Goal: Task Accomplishment & Management: Use online tool/utility

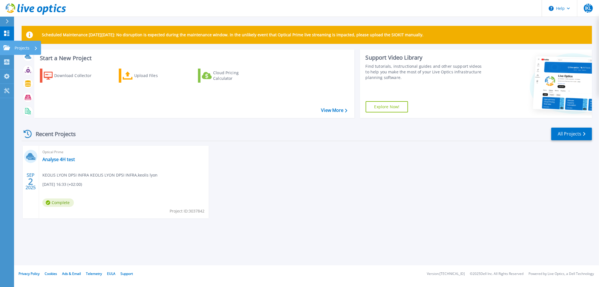
click at [4, 45] on icon at bounding box center [6, 47] width 7 height 5
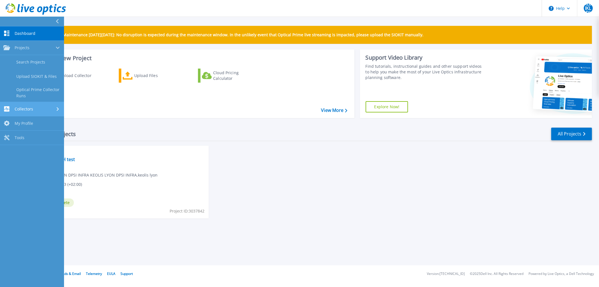
click at [22, 107] on span "Collectors" at bounding box center [24, 108] width 19 height 5
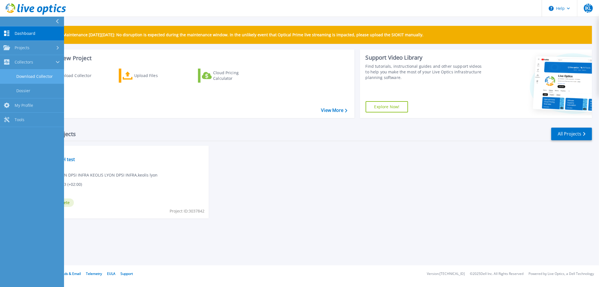
click at [26, 75] on link "Download Collector" at bounding box center [32, 76] width 64 height 14
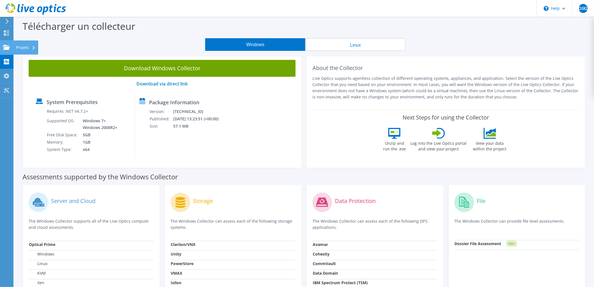
click at [19, 48] on div "Projets" at bounding box center [25, 47] width 25 height 14
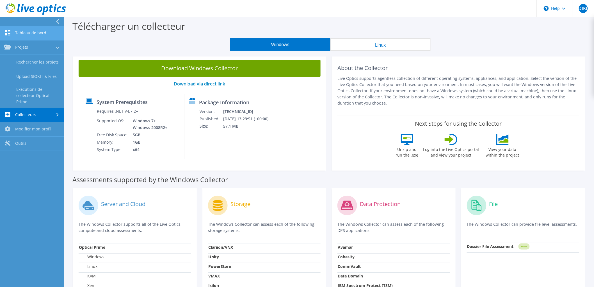
click at [23, 33] on link "Tableau de bord" at bounding box center [32, 33] width 64 height 14
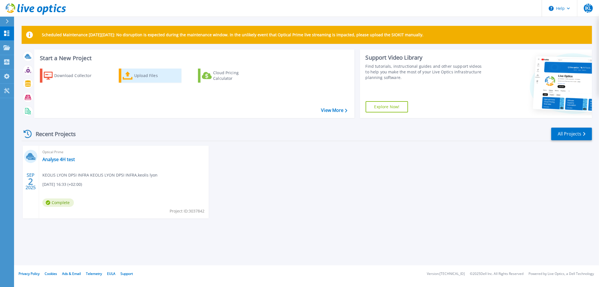
click at [138, 76] on div "Upload Files" at bounding box center [156, 75] width 45 height 11
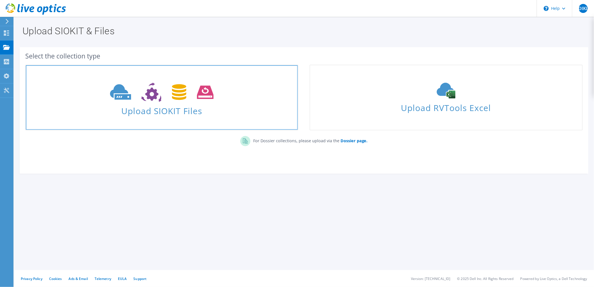
click at [184, 97] on use at bounding box center [162, 92] width 104 height 19
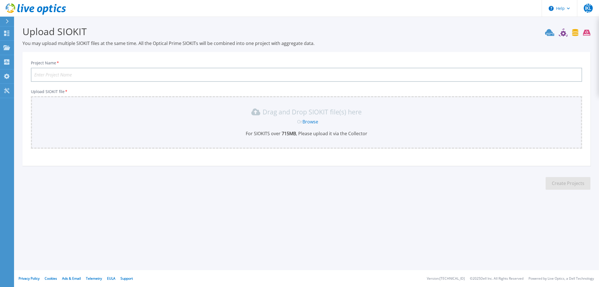
click at [308, 122] on link "Browse" at bounding box center [310, 121] width 16 height 6
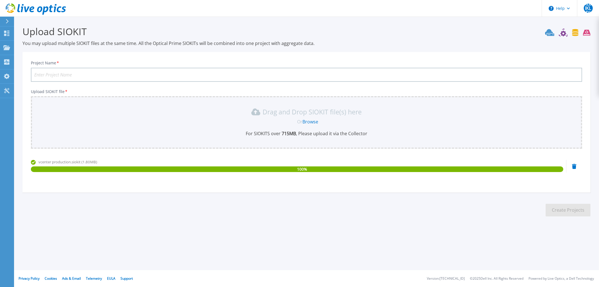
click at [104, 73] on input "Project Name *" at bounding box center [306, 75] width 551 height 14
click at [43, 73] on input "vcneter production" at bounding box center [306, 75] width 551 height 14
type input "vcenter production"
click at [574, 209] on button "Create Projects" at bounding box center [568, 210] width 45 height 13
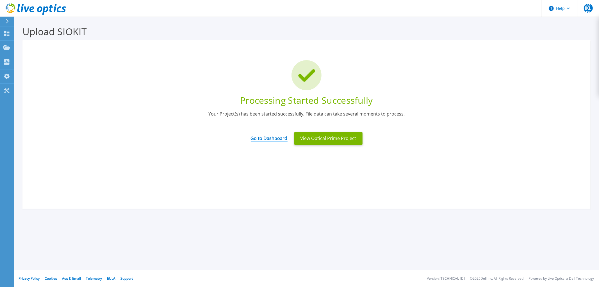
click at [272, 138] on link "Go to Dashboard" at bounding box center [269, 136] width 37 height 11
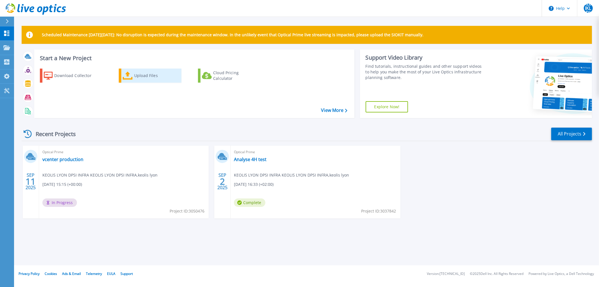
click at [141, 75] on div "Upload Files" at bounding box center [156, 75] width 45 height 11
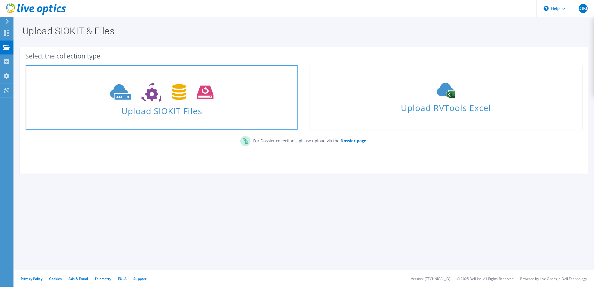
click at [169, 93] on icon at bounding box center [162, 92] width 104 height 19
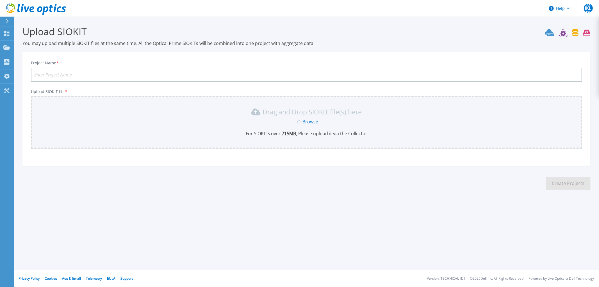
click at [99, 76] on input "Project Name *" at bounding box center [306, 75] width 551 height 14
type input "vcenter oracle"
click at [309, 122] on link "Browse" at bounding box center [310, 121] width 16 height 6
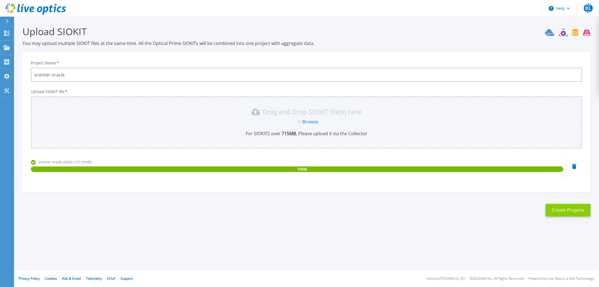
click at [567, 207] on button "Create Projects" at bounding box center [568, 210] width 45 height 13
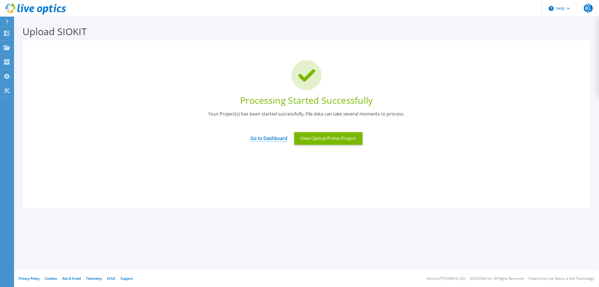
click at [272, 140] on link "Go to Dashboard" at bounding box center [269, 136] width 37 height 11
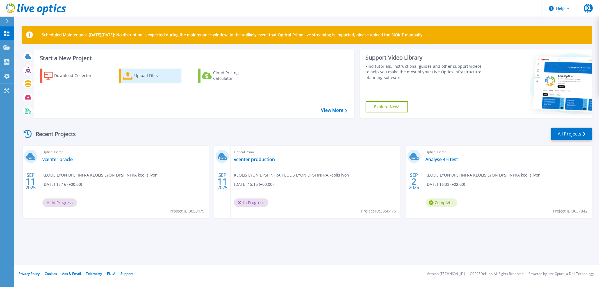
click at [137, 76] on div "Upload Files" at bounding box center [156, 75] width 45 height 11
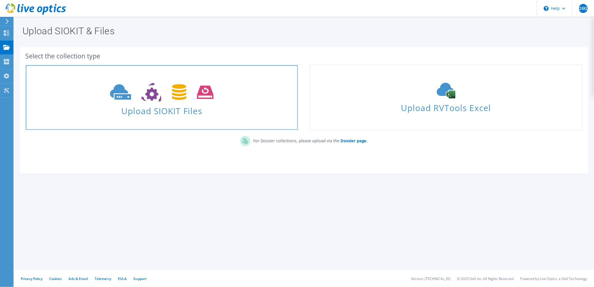
click at [180, 95] on use at bounding box center [162, 92] width 104 height 19
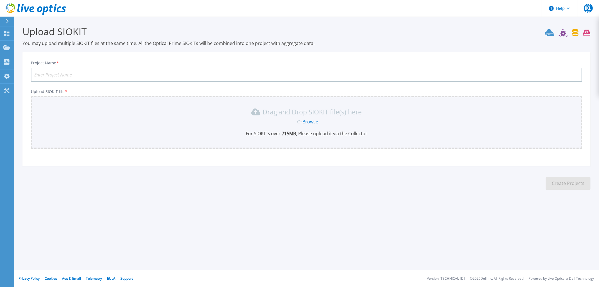
click at [92, 74] on input "Project Name *" at bounding box center [306, 75] width 551 height 14
type input "vcenter tram"
click at [315, 120] on link "Browse" at bounding box center [310, 121] width 16 height 6
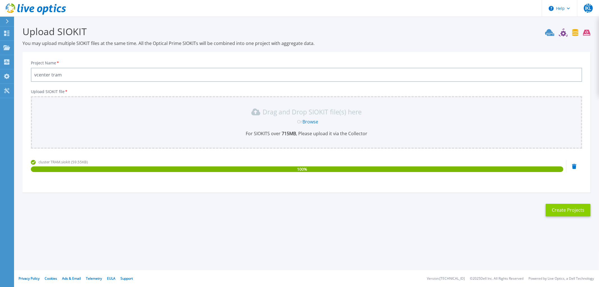
click at [566, 207] on button "Create Projects" at bounding box center [568, 210] width 45 height 13
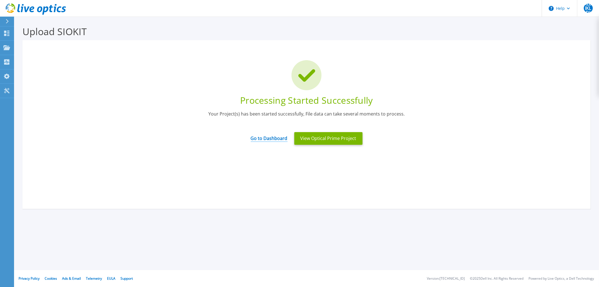
click at [263, 138] on link "Go to Dashboard" at bounding box center [269, 136] width 37 height 11
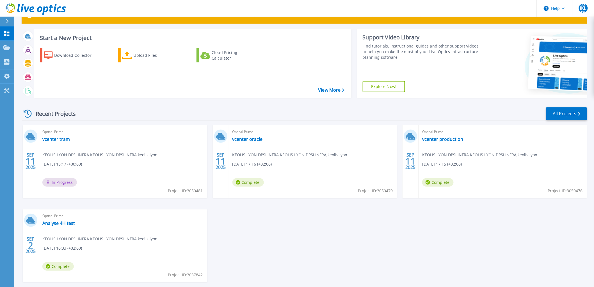
scroll to position [31, 0]
